Goal: Information Seeking & Learning: Learn about a topic

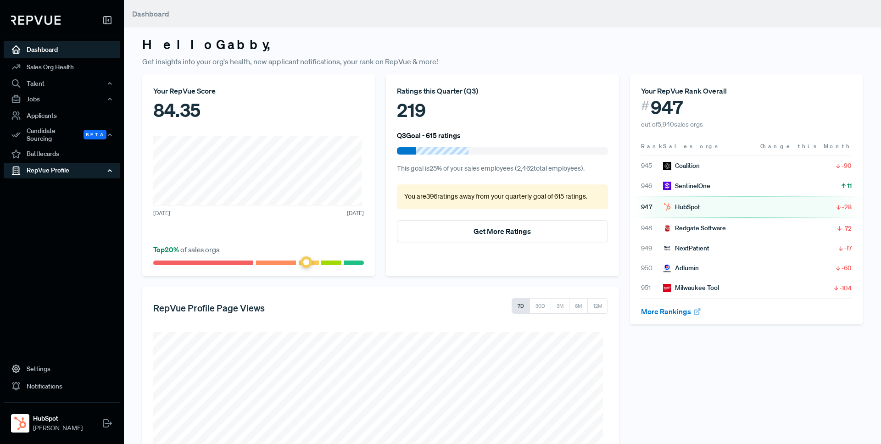
click at [53, 166] on div "RepVue Profile" at bounding box center [62, 171] width 117 height 16
click at [763, 344] on div "Your RepVue Rank Overall # 947 out of 5,940 sales orgs Rank Sales orgs Change t…" at bounding box center [747, 321] width 244 height 494
drag, startPoint x: 641, startPoint y: 106, endPoint x: 715, endPoint y: 110, distance: 74.0
click at [715, 110] on div "# 947" at bounding box center [746, 107] width 211 height 22
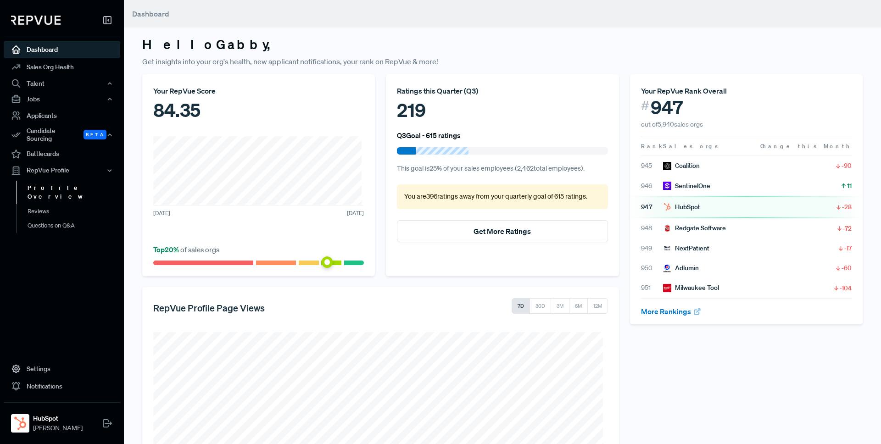
click at [62, 182] on link "Profile Overview" at bounding box center [74, 192] width 117 height 23
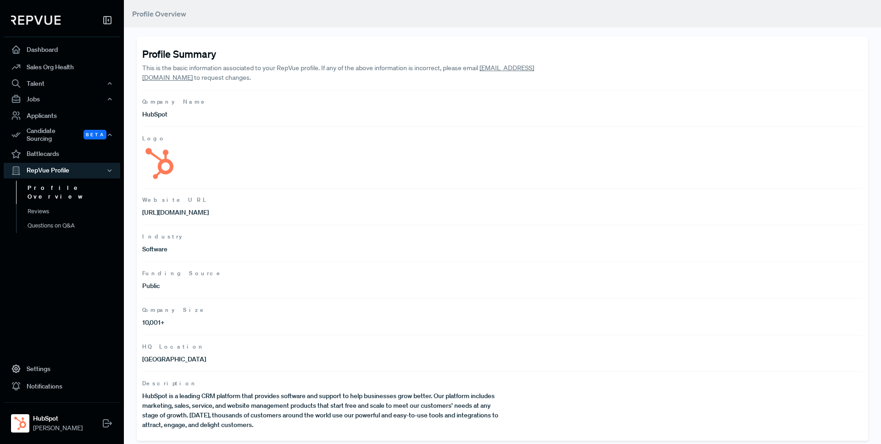
scroll to position [4, 0]
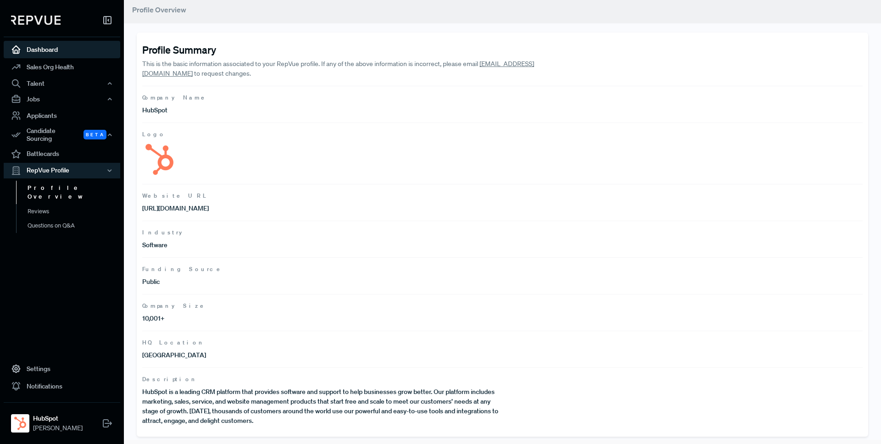
click at [56, 50] on link "Dashboard" at bounding box center [62, 49] width 117 height 17
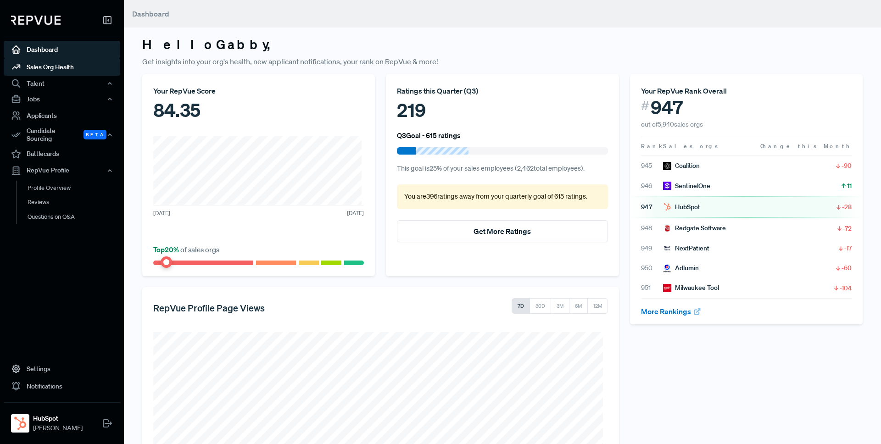
click at [58, 66] on link "Sales Org Health" at bounding box center [62, 66] width 117 height 17
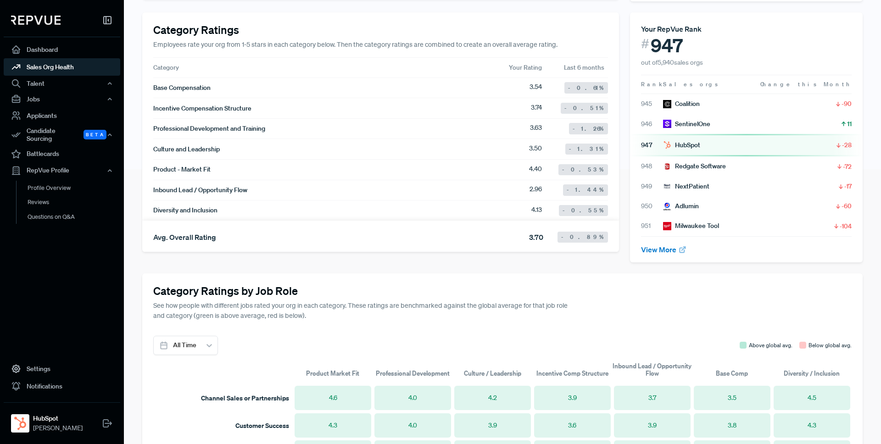
scroll to position [289, 0]
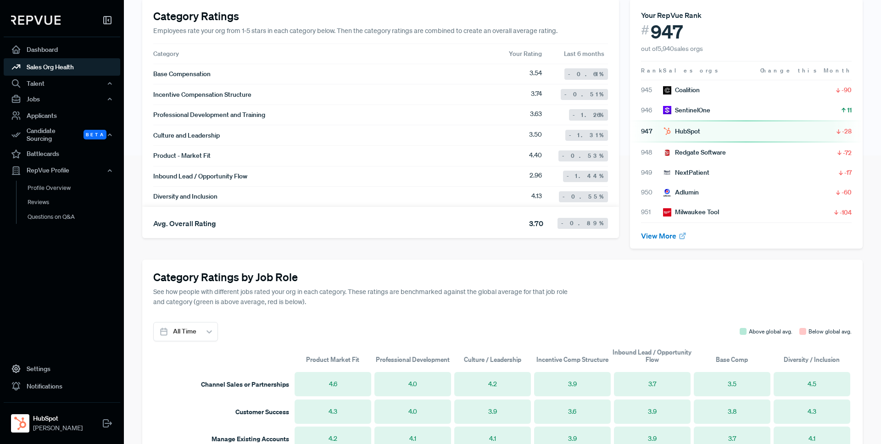
click at [534, 251] on div "Your RepVue Score 84.35 HubSpot is in the top 20 % of all sales orgs! [DATE] [D…" at bounding box center [503, 328] width 732 height 1085
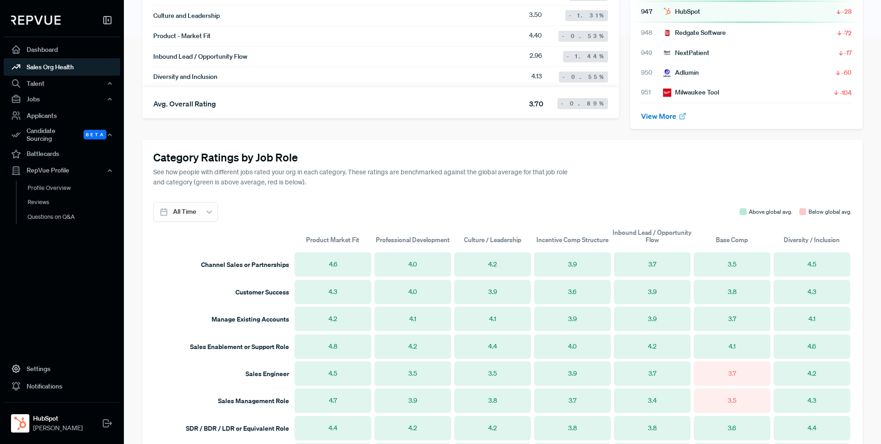
scroll to position [513, 0]
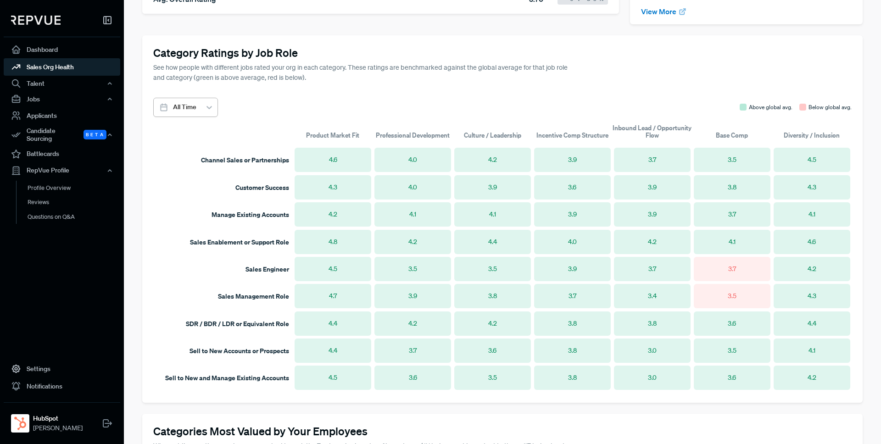
click at [205, 107] on icon at bounding box center [209, 107] width 9 height 9
click at [194, 169] on div "Last 6 Months" at bounding box center [185, 165] width 65 height 17
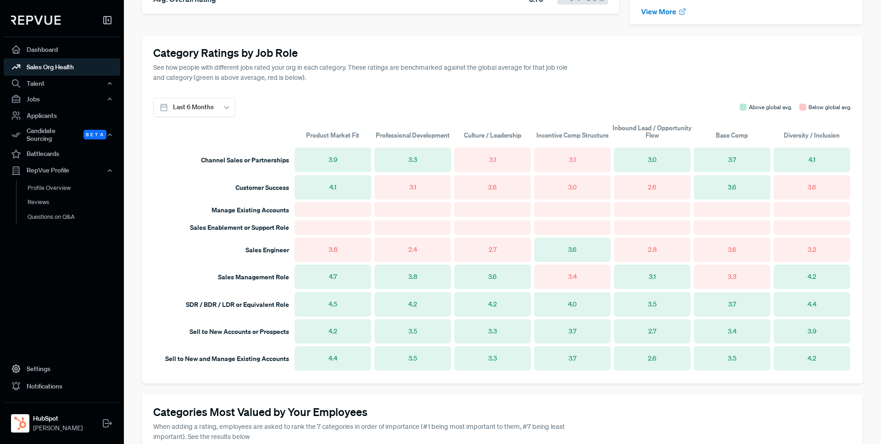
click at [179, 255] on article "Sales Engineer 3.8 2.4 2.7 3.6 2.8 3.6 3.2" at bounding box center [502, 249] width 699 height 27
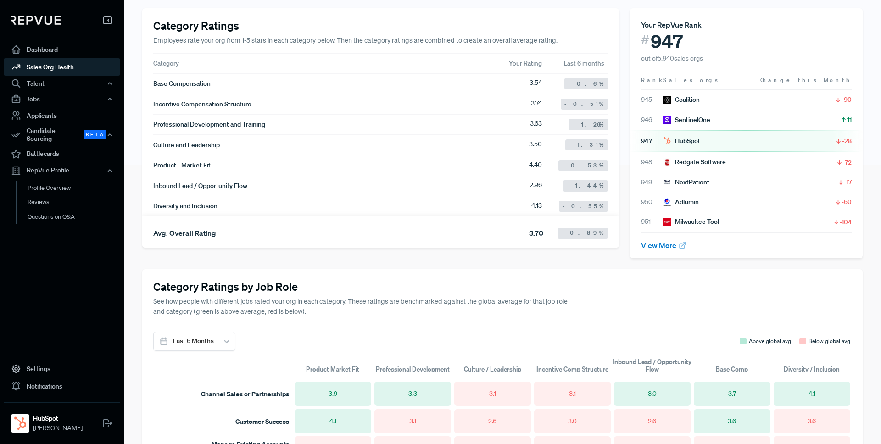
scroll to position [0, 0]
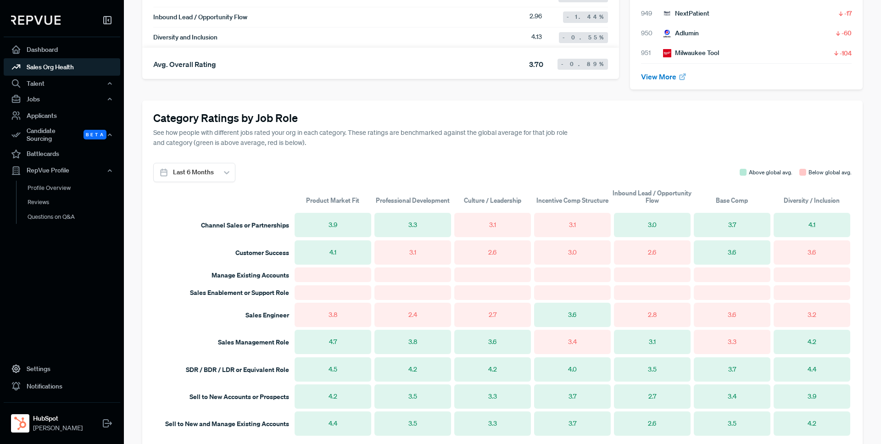
scroll to position [710, 0]
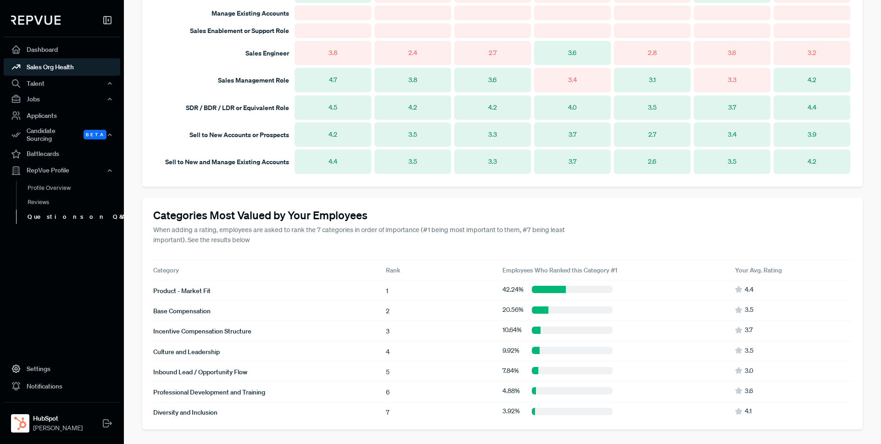
click at [49, 212] on link "Questions on Q&A" at bounding box center [74, 216] width 117 height 15
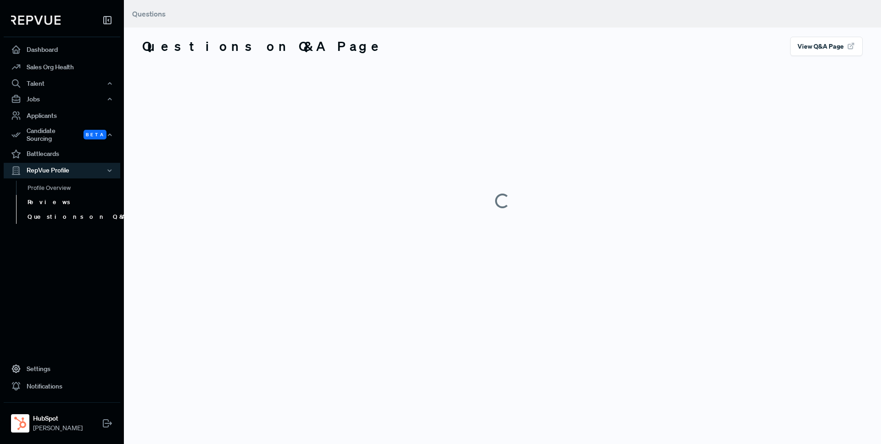
click at [41, 201] on link "Reviews" at bounding box center [74, 202] width 117 height 15
